Goal: Information Seeking & Learning: Find specific fact

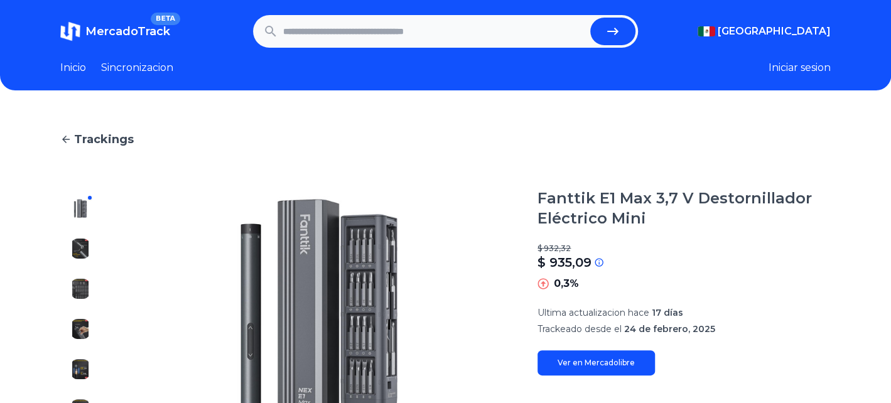
click at [568, 188] on h1 "Fanttik E1 Max 3,7 V Destornillador Eléctrico Mini" at bounding box center [684, 208] width 293 height 40
click at [565, 200] on h1 "Fanttik E1 Max 3,7 V Destornillador Eléctrico Mini" at bounding box center [684, 208] width 293 height 40
click at [564, 199] on h1 "Fanttik E1 Max 3,7 V Destornillador Eléctrico Mini" at bounding box center [684, 208] width 293 height 40
click at [570, 197] on h1 "Fanttik E1 Max 3,7 V Destornillador Eléctrico Mini" at bounding box center [684, 208] width 293 height 40
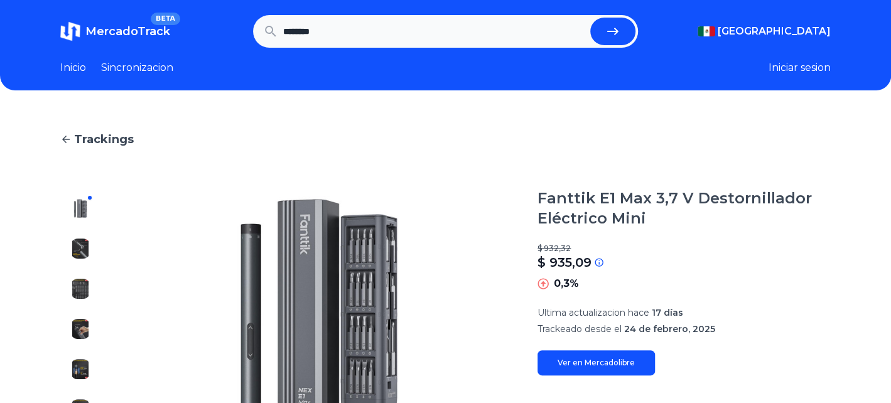
type input "*******"
click at [620, 35] on icon "submit" at bounding box center [612, 31] width 15 height 15
